Goal: Task Accomplishment & Management: Use online tool/utility

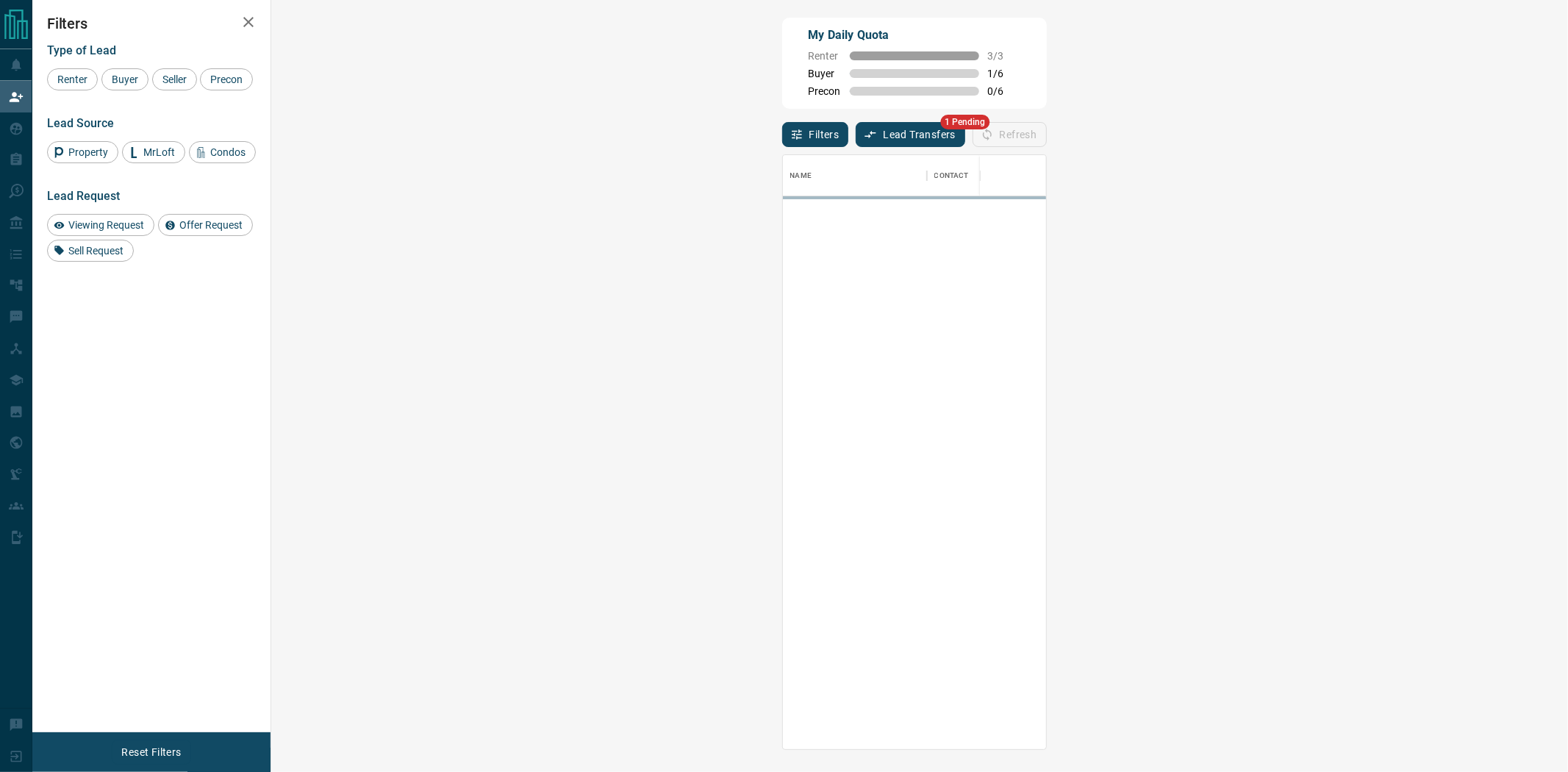
scroll to position [582, 1252]
click at [856, 134] on button "Lead Transfers" at bounding box center [911, 134] width 110 height 25
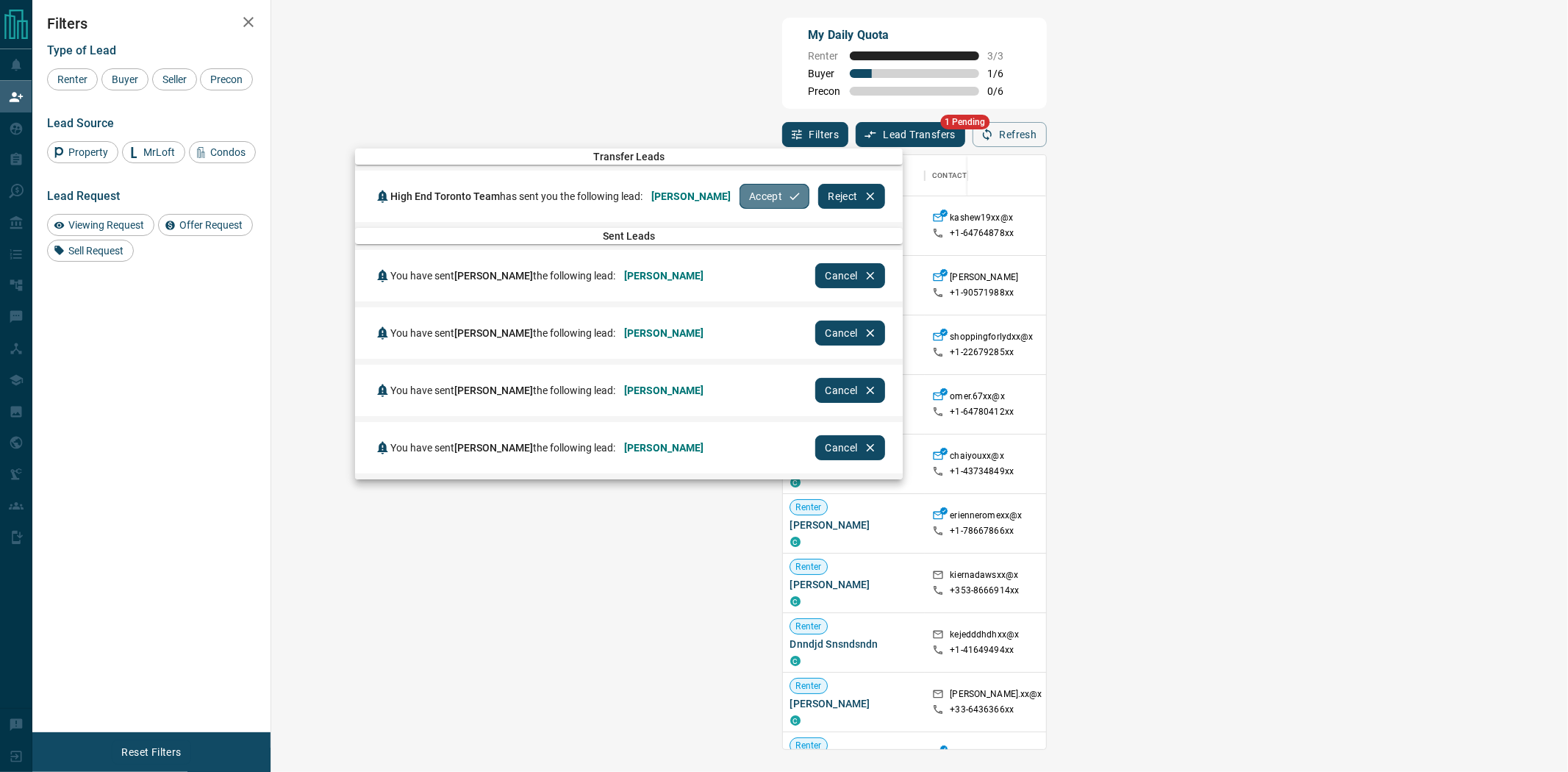
click at [751, 202] on button "Accept" at bounding box center [774, 196] width 70 height 25
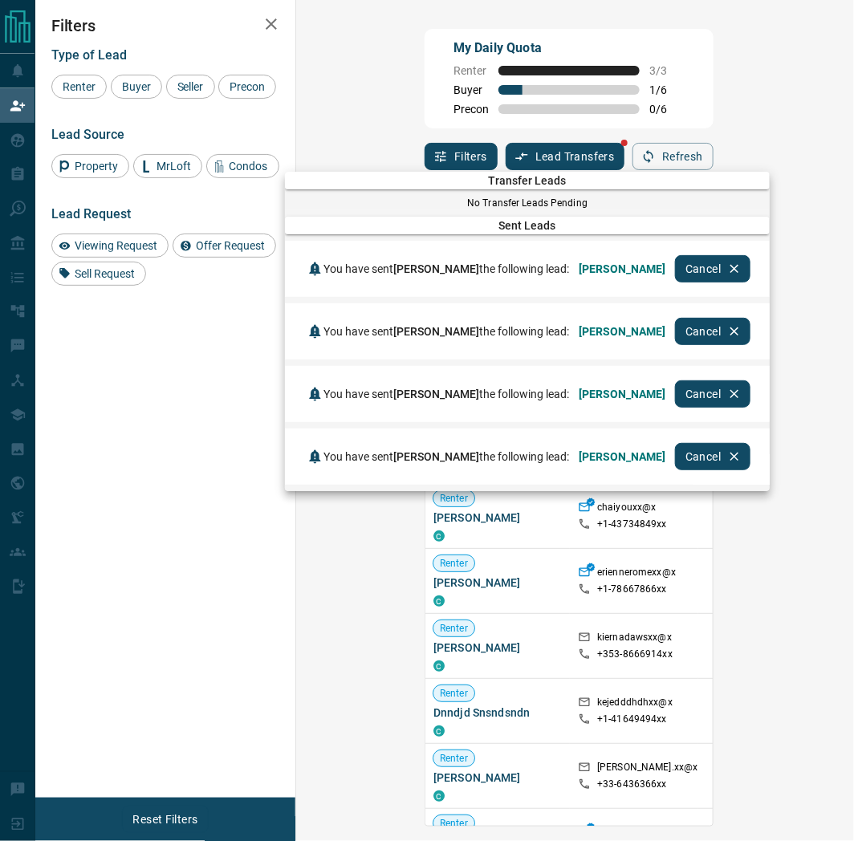
scroll to position [634, 496]
click at [644, 75] on div at bounding box center [427, 420] width 854 height 841
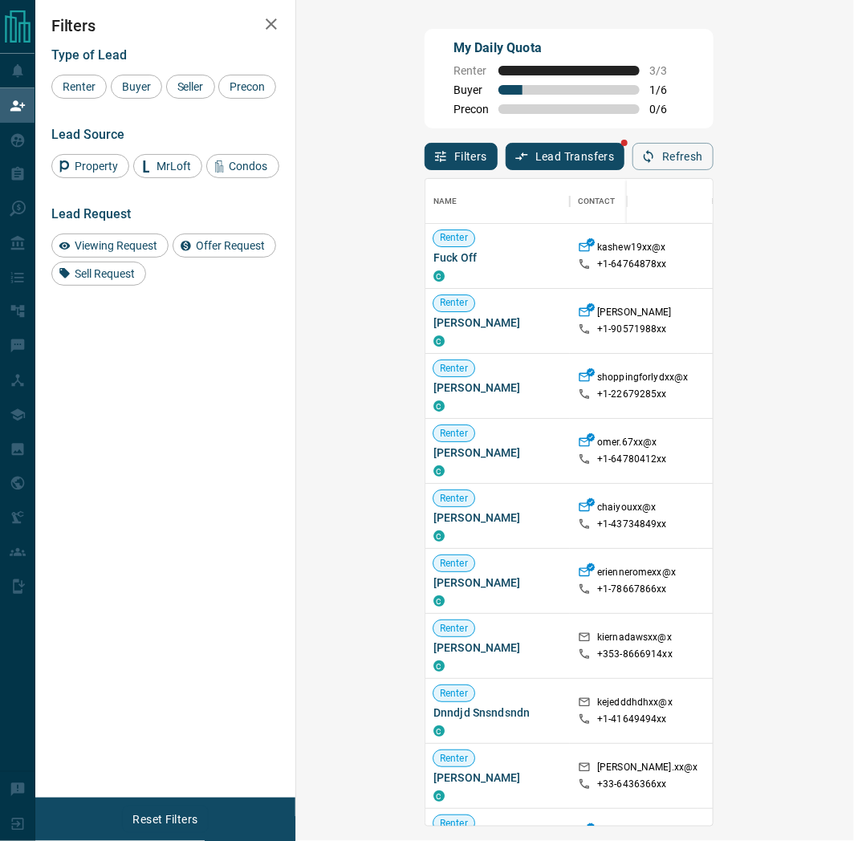
drag, startPoint x: 853, startPoint y: 217, endPoint x: 974, endPoint y: 214, distance: 121.3
click at [854, 214] on html "Lead Transfers Claim Leads My Leads Tasks Opportunities Deals Campaigns Automat…" at bounding box center [427, 420] width 854 height 841
click at [119, 81] on span "Buyer" at bounding box center [136, 86] width 40 height 13
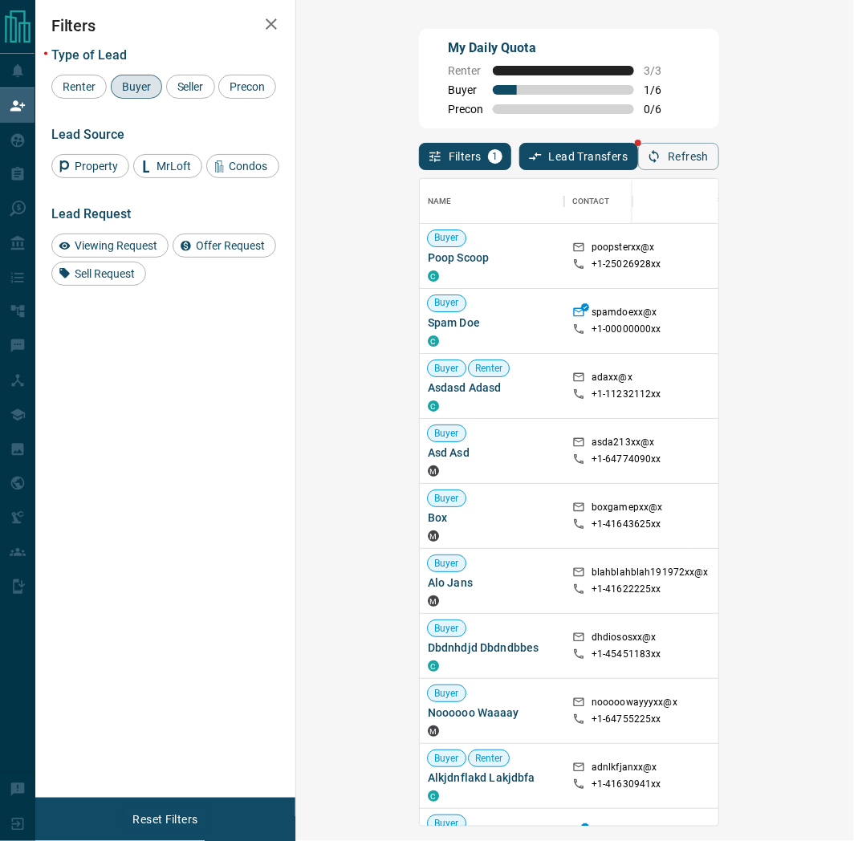
click at [654, 72] on div "My Daily Quota Renter 3 / 3 Buyer 1 / 6 Precon 0 / 6" at bounding box center [569, 79] width 300 height 100
click at [270, 22] on icon "button" at bounding box center [271, 23] width 11 height 11
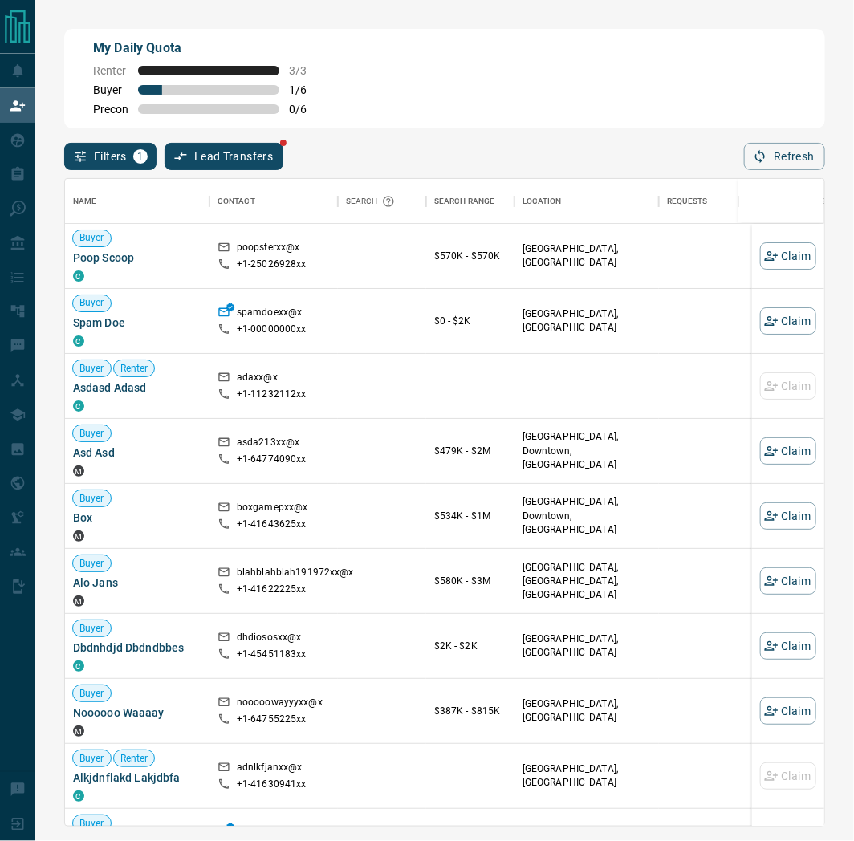
scroll to position [634, 745]
click at [672, 115] on div "My Daily Quota Renter 3 / 3 Buyer 1 / 6 Precon 0 / 6" at bounding box center [444, 79] width 761 height 100
click at [596, 72] on div "My Daily Quota Renter 3 / 3 Buyer 1 / 6 Precon 0 / 6" at bounding box center [444, 79] width 761 height 100
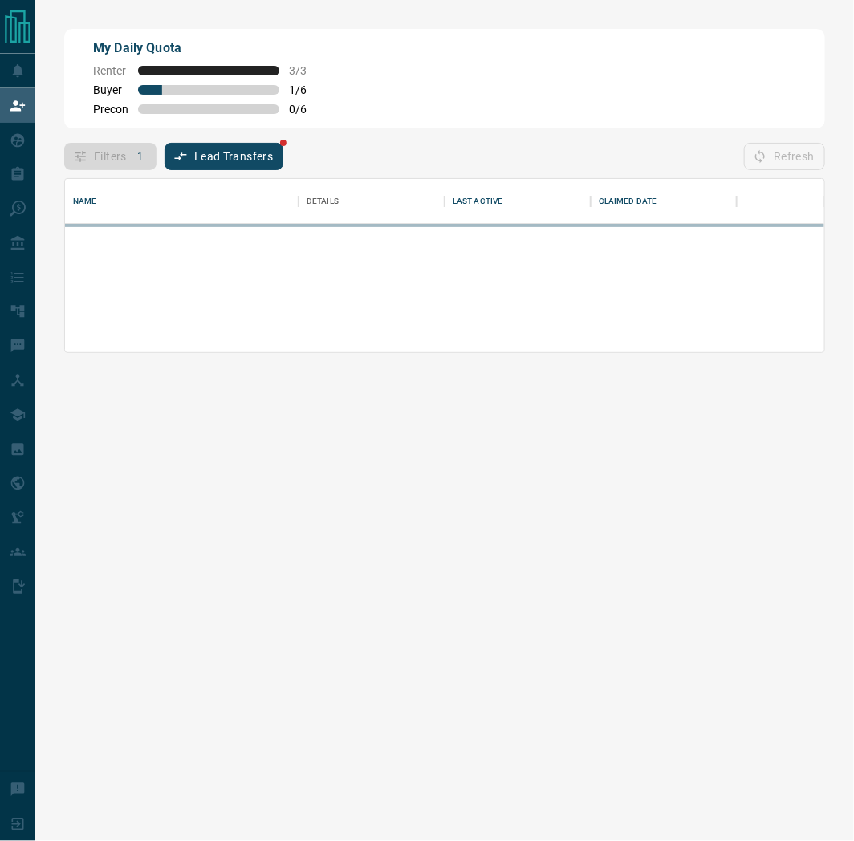
scroll to position [161, 745]
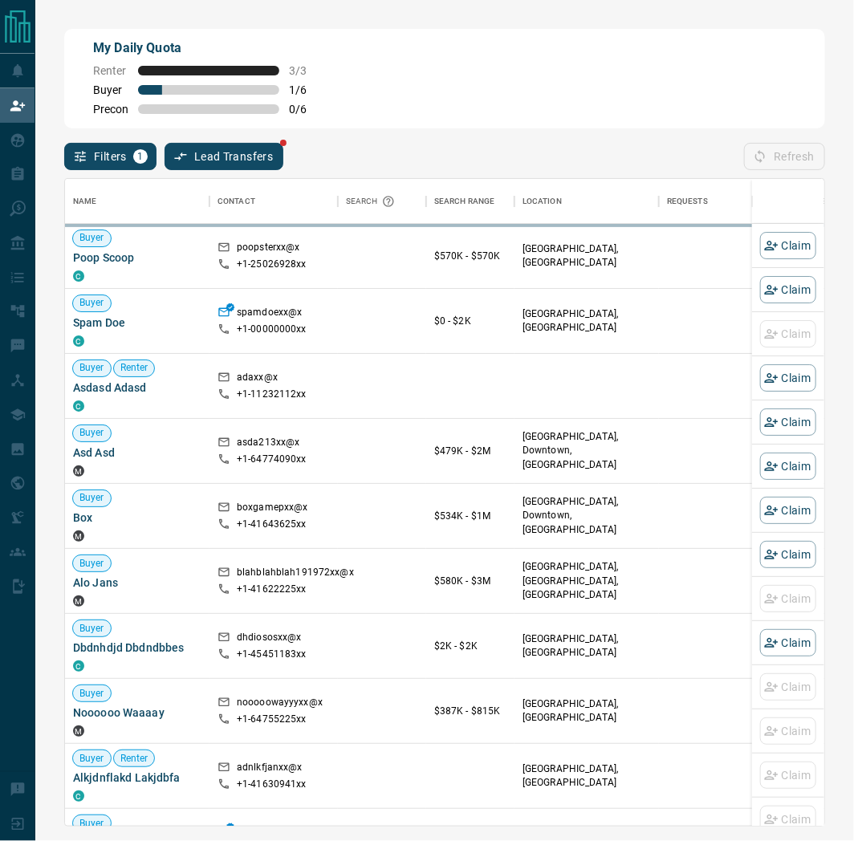
click at [621, 113] on div "My Daily Quota Renter 3 / 3 Buyer 1 / 6 Precon 0 / 6" at bounding box center [444, 79] width 761 height 100
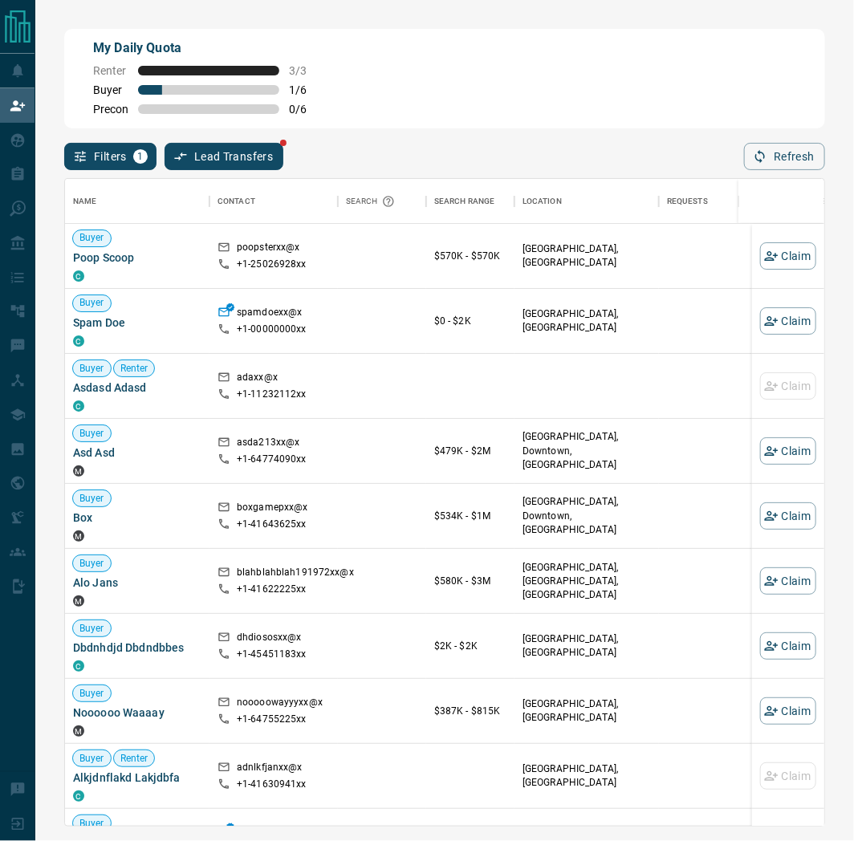
scroll to position [634, 745]
click at [360, 62] on div "My Daily Quota Renter 3 / 3 Buyer 1 / 6 Precon 0 / 6" at bounding box center [444, 79] width 761 height 100
click at [654, 50] on div "My Daily Quota Renter 3 / 3 Buyer 1 / 6 Precon 0 / 6" at bounding box center [444, 79] width 761 height 100
click at [675, 83] on div "My Daily Quota Renter 3 / 3 Buyer 1 / 6 Precon 0 / 6" at bounding box center [444, 79] width 761 height 100
click at [838, 43] on div "My Daily Quota Renter 3 / 3 Buyer 1 / 6 Precon 0 / 6 Filters 1 Lead Transfers R…" at bounding box center [444, 362] width 819 height 724
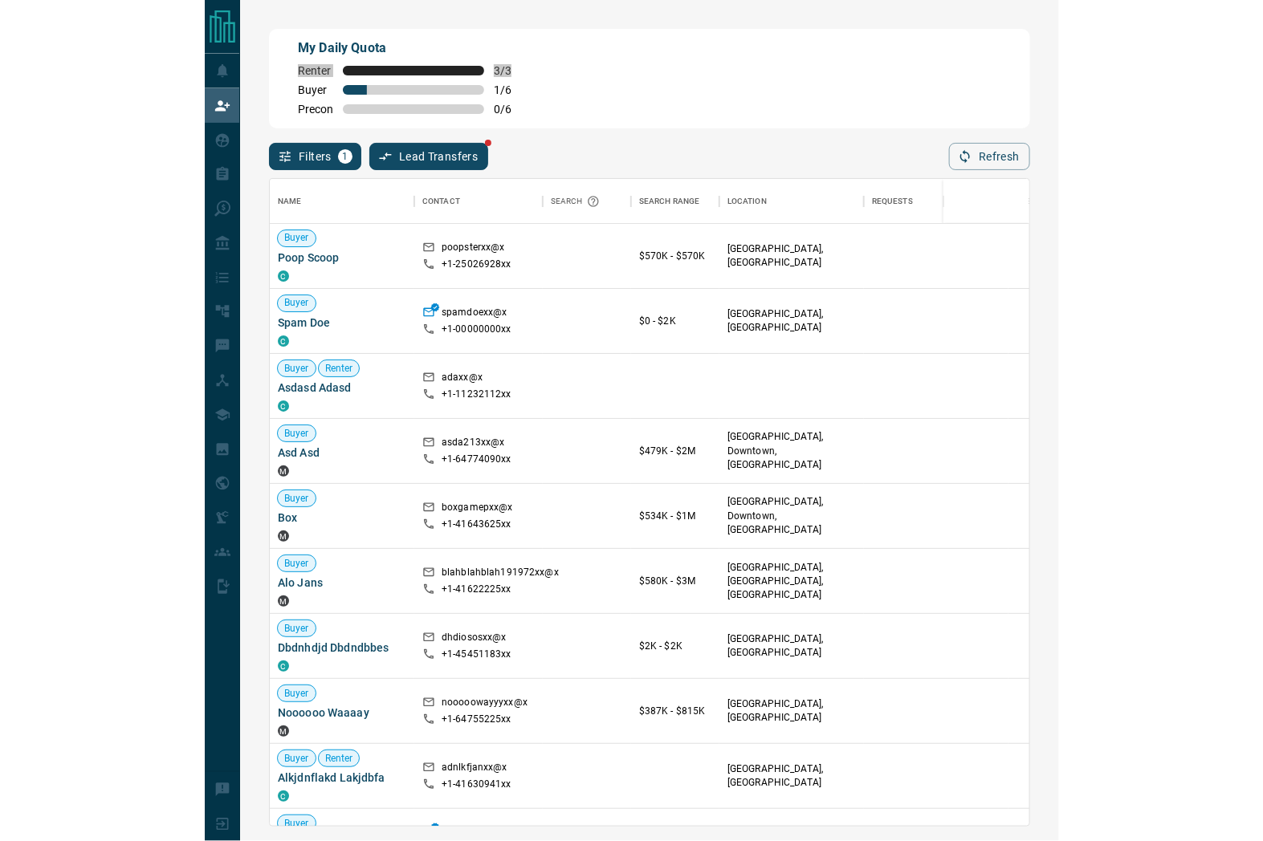
scroll to position [634, 1167]
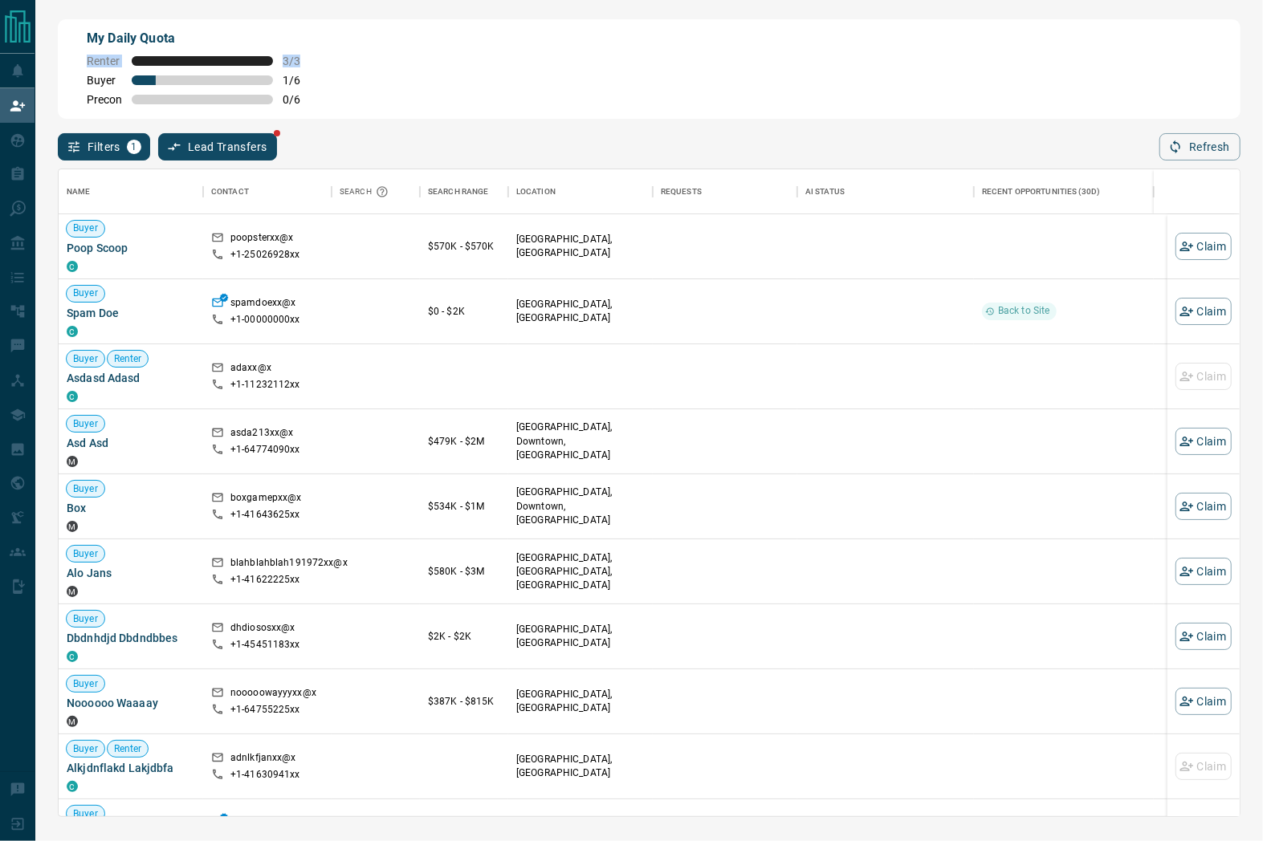
drag, startPoint x: 574, startPoint y: 69, endPoint x: 534, endPoint y: 43, distance: 48.1
click at [574, 69] on div "My Daily Quota Renter 3 / 3 Buyer 1 / 6 Precon 0 / 6" at bounding box center [649, 69] width 1183 height 100
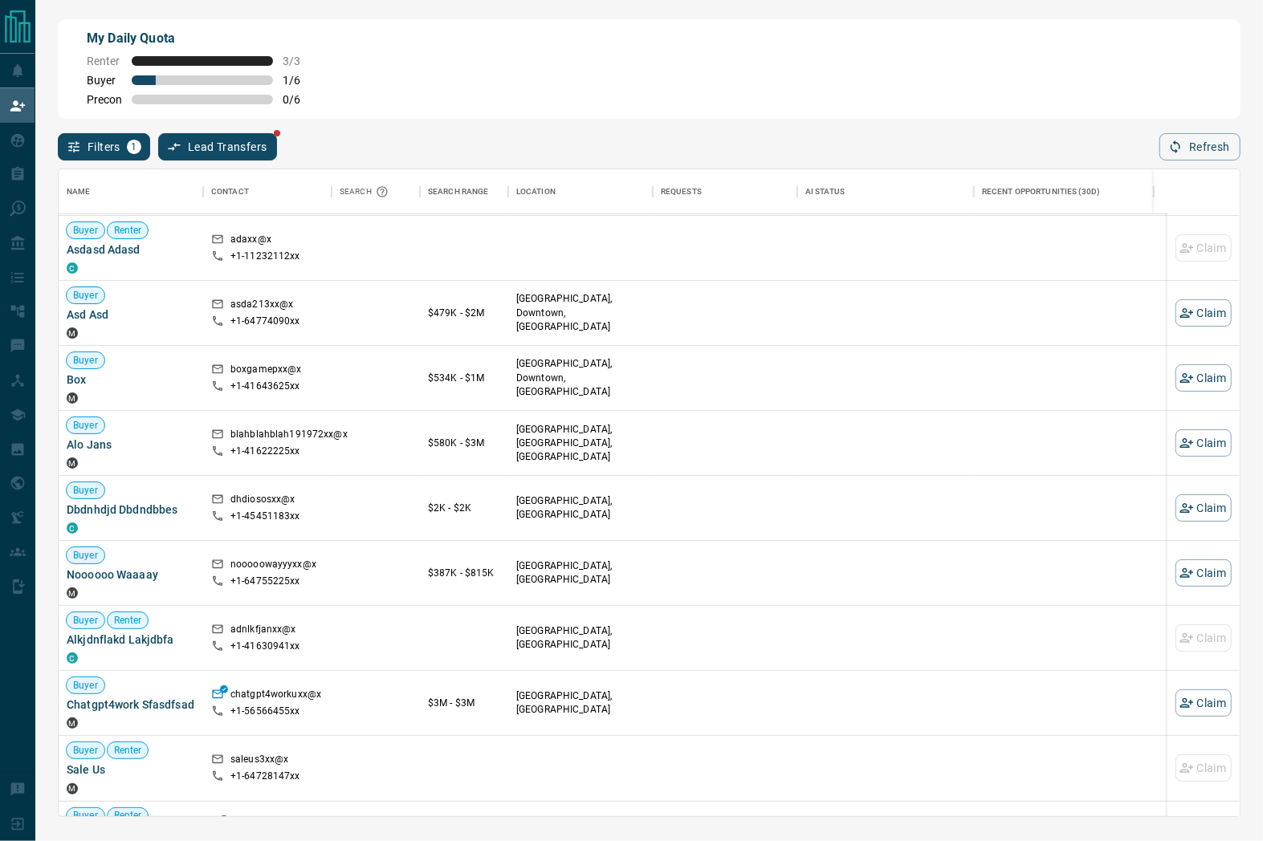
scroll to position [0, 0]
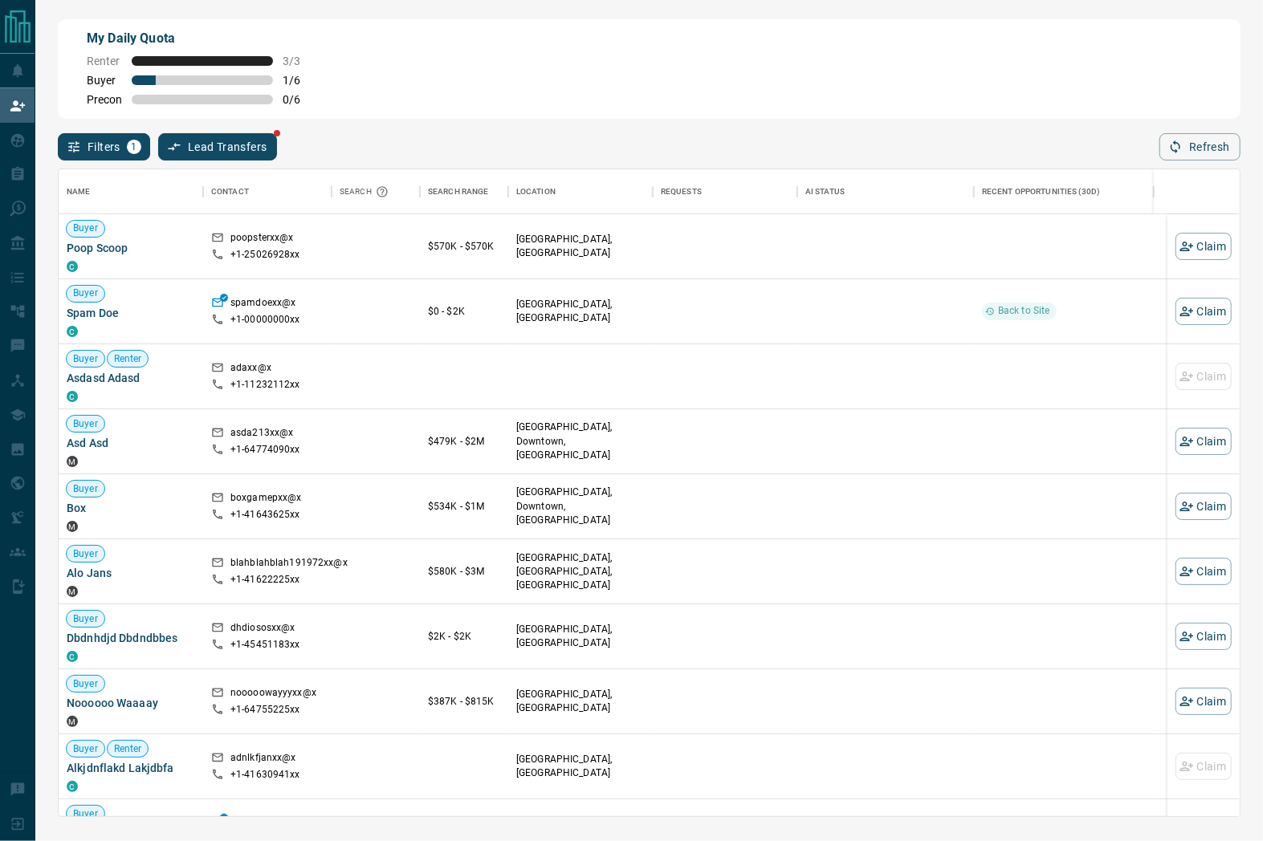
click at [485, 14] on div "My Daily Quota Renter 3 / 3 Buyer 1 / 6 Precon 0 / 6 Filters 1 Lead Transfers R…" at bounding box center [649, 352] width 1228 height 705
